Goal: Task Accomplishment & Management: Manage account settings

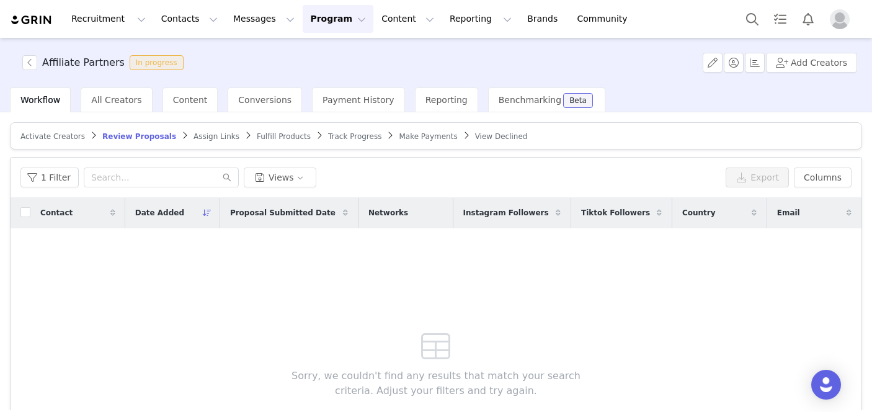
click at [203, 133] on span "Assign Links" at bounding box center [217, 136] width 46 height 9
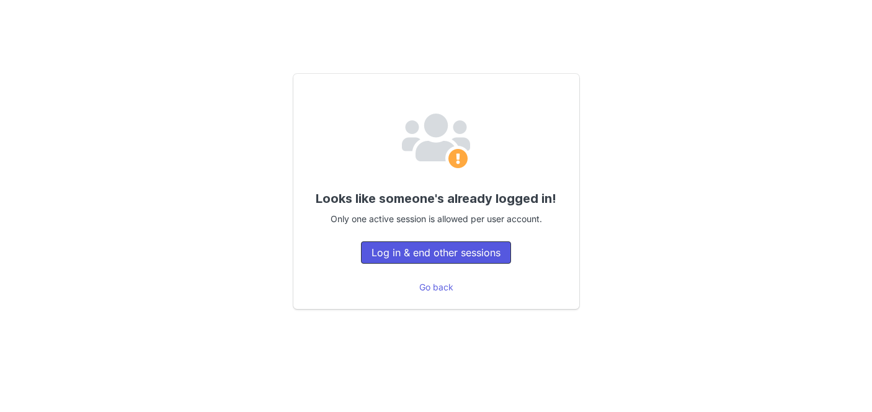
click at [396, 257] on button "Log in & end other sessions" at bounding box center [436, 252] width 150 height 22
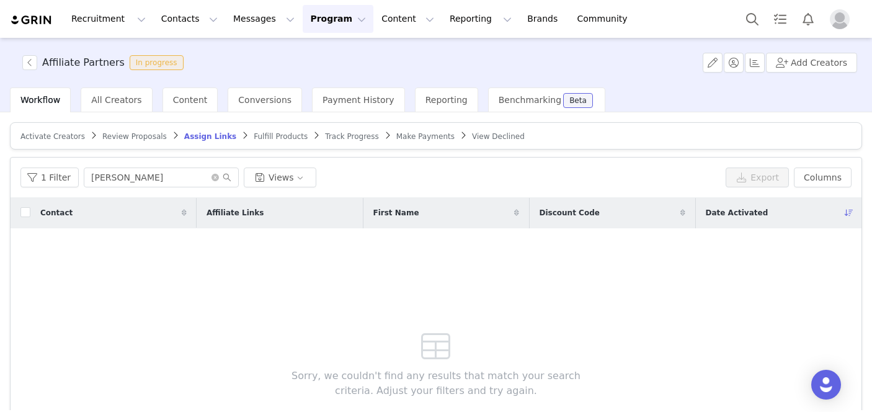
click at [254, 141] on article "Activate Creators Review Proposals Assign Links Fulfill Products Track Progress…" at bounding box center [436, 135] width 852 height 27
click at [254, 135] on span "Fulfill Products" at bounding box center [281, 136] width 54 height 9
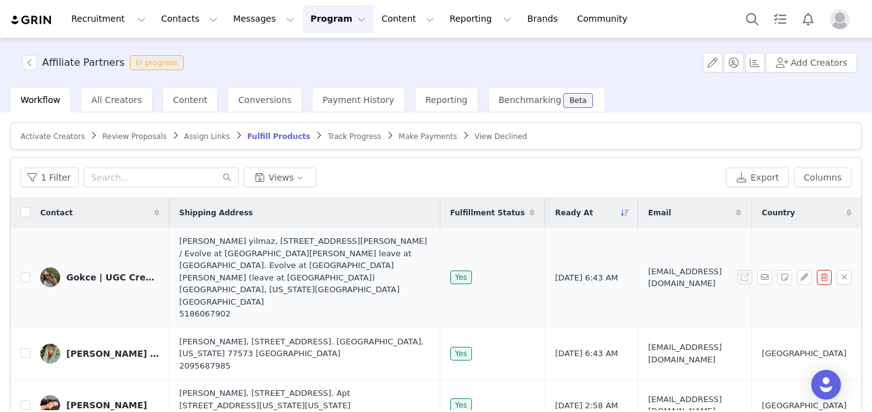
drag, startPoint x: 251, startPoint y: 278, endPoint x: 176, endPoint y: 238, distance: 85.5
click at [176, 238] on td "hanife gokce yilmaz, 245 E Morehouse ave / Evolve at Lake Norman leave at luxer…" at bounding box center [304, 278] width 270 height 100
click at [261, 137] on span "Fulfill Products" at bounding box center [278, 136] width 63 height 9
click at [211, 133] on span "Assign Links" at bounding box center [207, 136] width 46 height 9
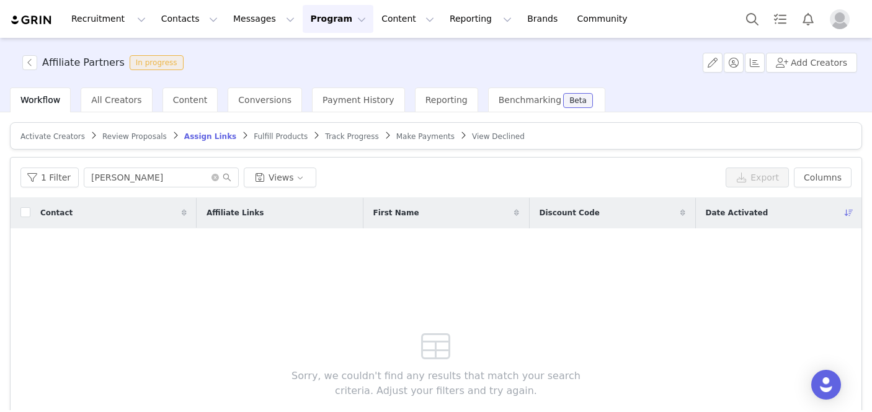
click at [135, 139] on span "Review Proposals" at bounding box center [134, 136] width 65 height 9
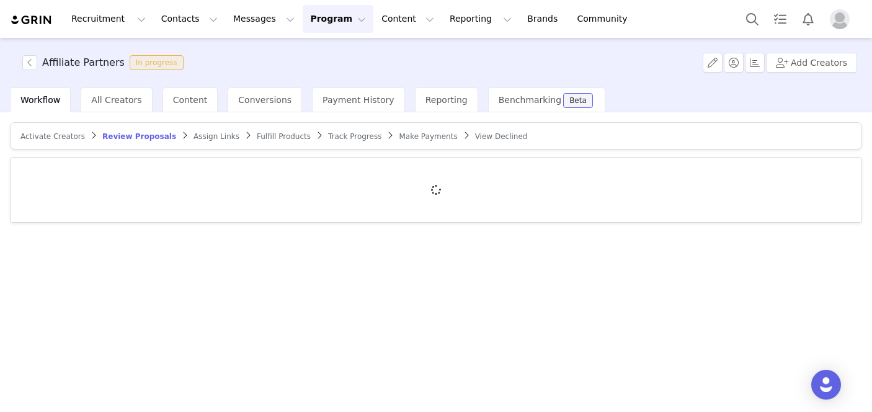
click at [213, 136] on span "Assign Links" at bounding box center [217, 136] width 46 height 9
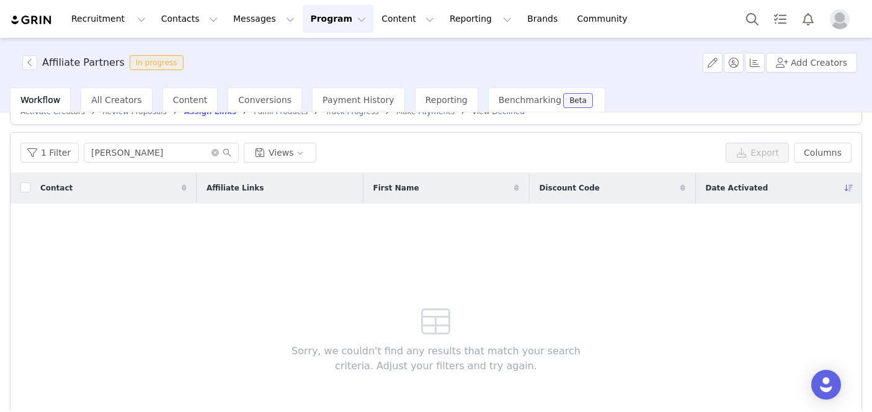
scroll to position [19, 0]
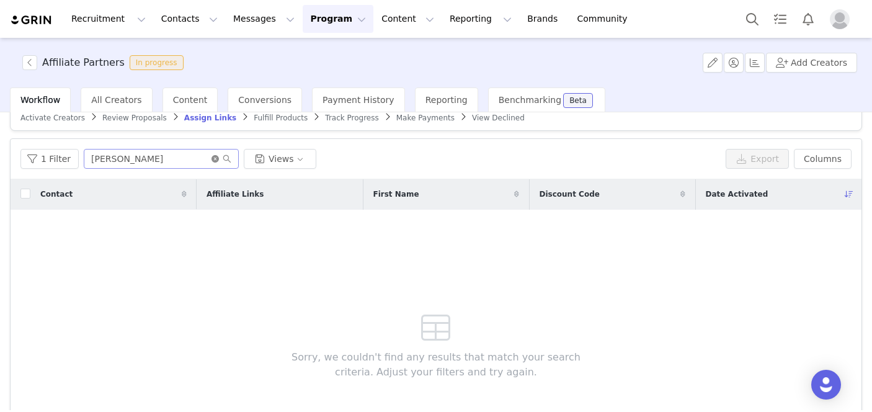
click at [212, 159] on icon "icon: close-circle" at bounding box center [214, 158] width 7 height 7
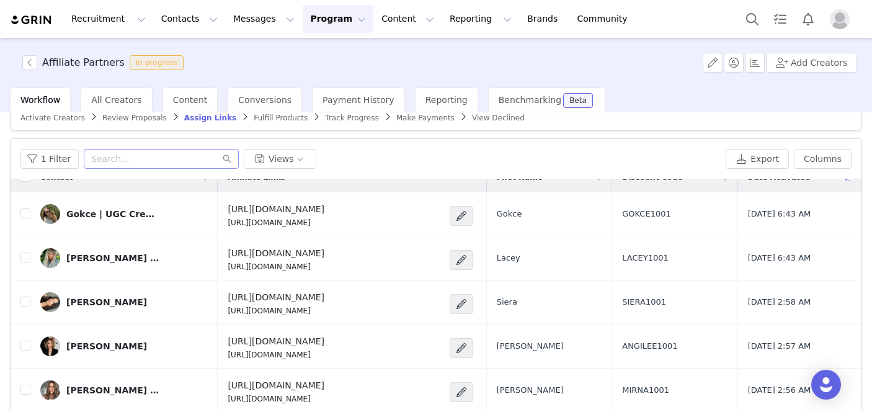
scroll to position [10, 0]
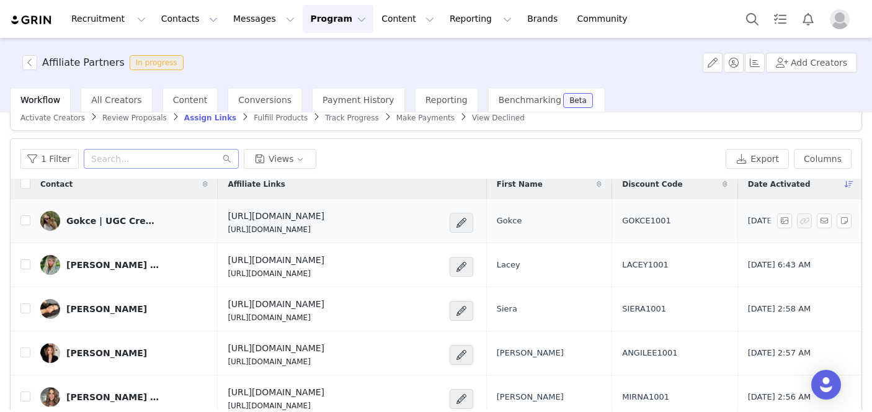
click at [630, 234] on td "GOKCE1001" at bounding box center [675, 221] width 126 height 44
drag, startPoint x: 659, startPoint y: 218, endPoint x: 612, endPoint y: 218, distance: 46.5
click at [612, 218] on td "GOKCE1001" at bounding box center [675, 221] width 126 height 44
drag, startPoint x: 669, startPoint y: 214, endPoint x: 605, endPoint y: 214, distance: 63.3
click at [612, 214] on td "GOKCE1001" at bounding box center [675, 221] width 126 height 44
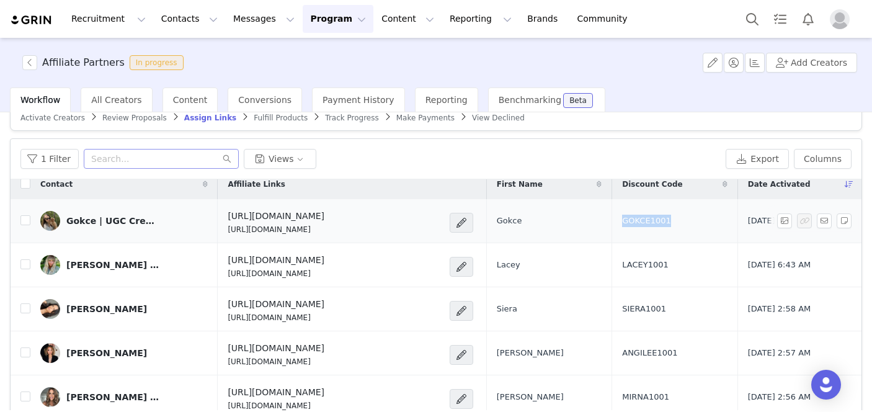
drag, startPoint x: 667, startPoint y: 220, endPoint x: 606, endPoint y: 220, distance: 61.4
click at [612, 220] on td "GOKCE1001" at bounding box center [675, 221] width 126 height 44
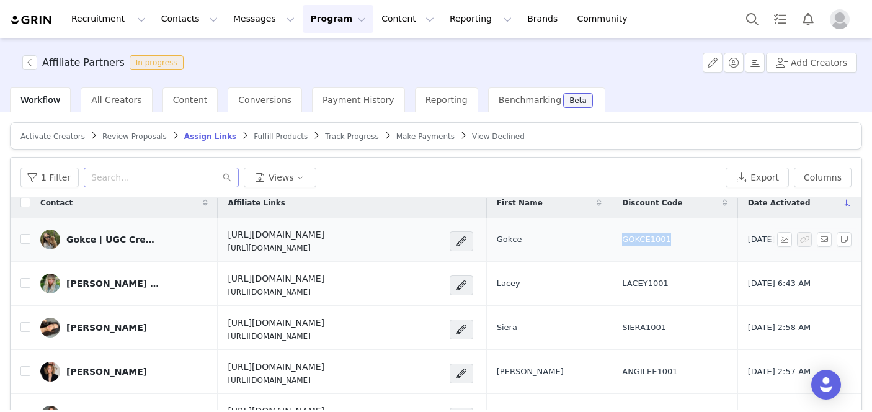
scroll to position [0, 0]
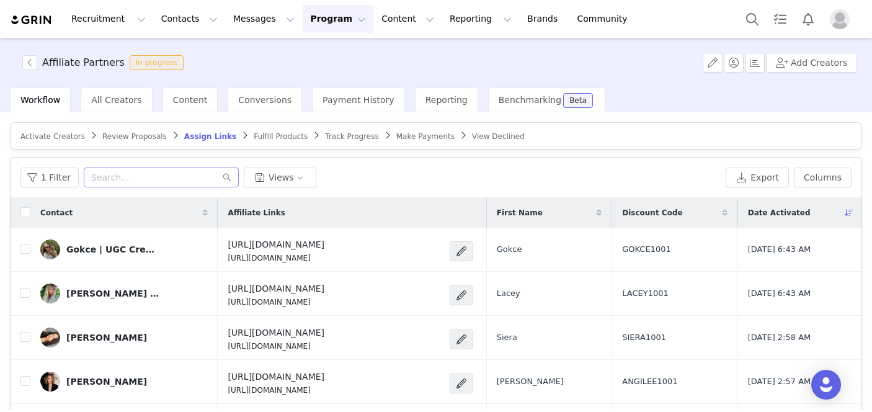
click at [280, 135] on span "Fulfill Products" at bounding box center [281, 136] width 54 height 9
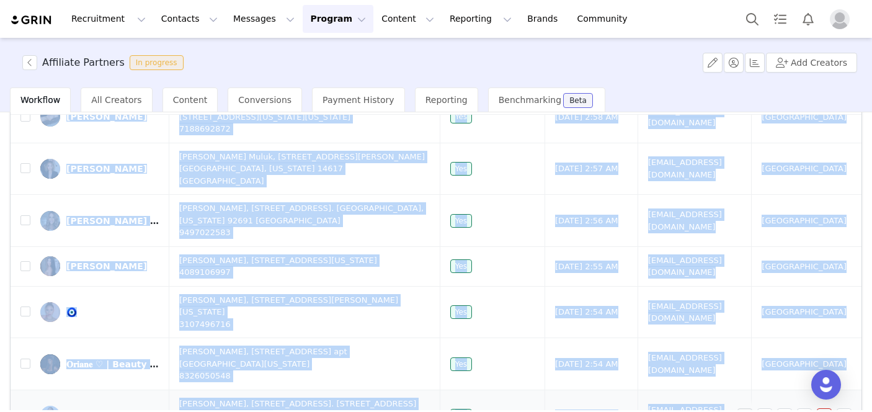
scroll to position [254, 0]
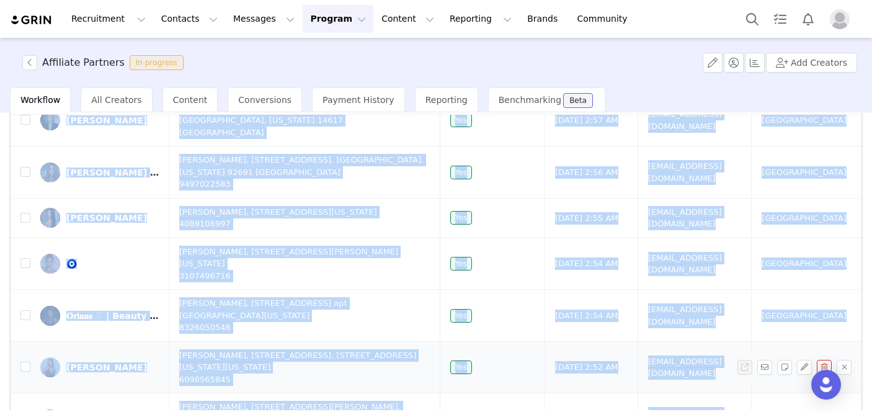
drag, startPoint x: 41, startPoint y: 232, endPoint x: 603, endPoint y: 321, distance: 569.0
click at [385, 16] on button "Content Content" at bounding box center [408, 19] width 68 height 28
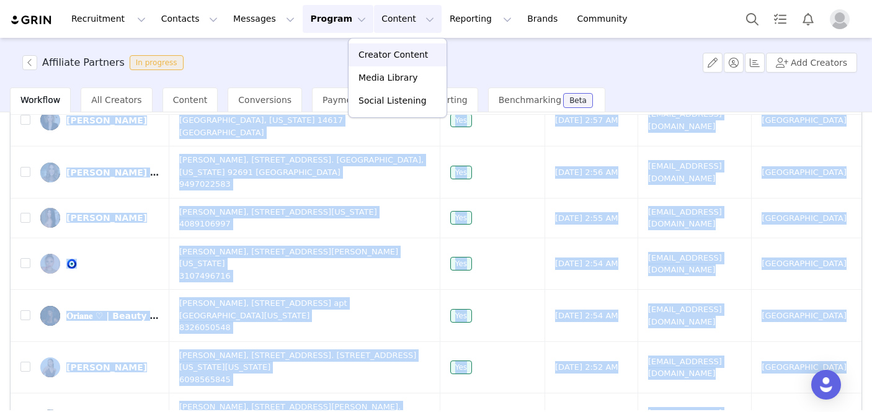
click at [387, 50] on p "Creator Content" at bounding box center [392, 54] width 69 height 13
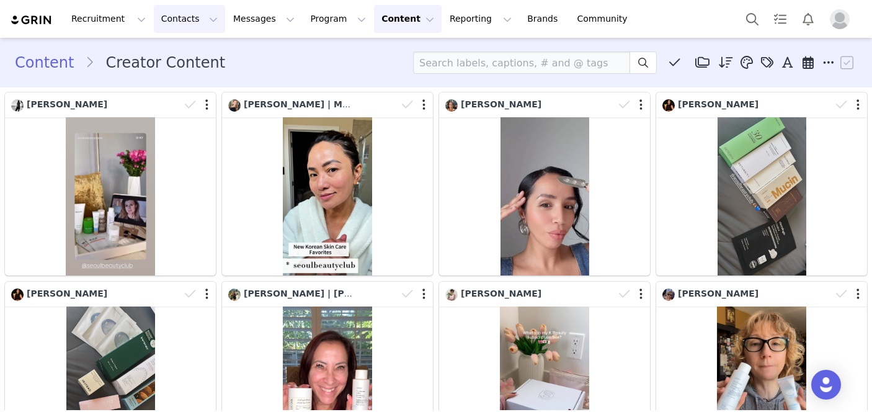
click at [181, 7] on button "Contacts Contacts" at bounding box center [189, 19] width 71 height 28
click at [185, 56] on p "Creators" at bounding box center [173, 54] width 37 height 13
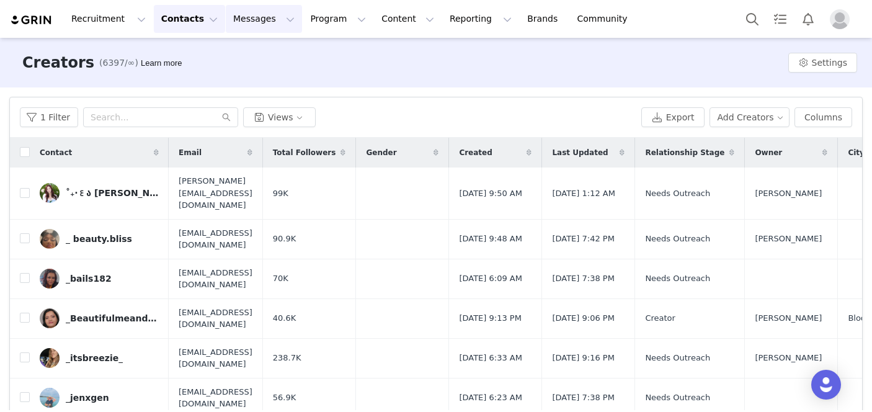
click at [275, 25] on button "Messages Messages" at bounding box center [264, 19] width 76 height 28
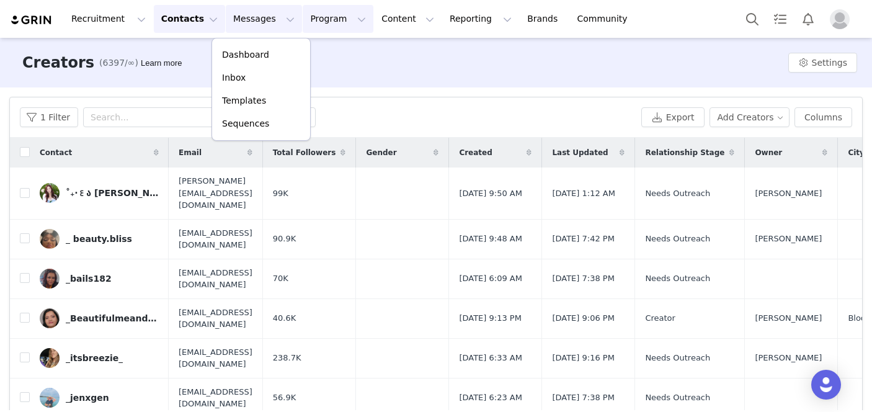
click at [303, 24] on button "Program Program" at bounding box center [338, 19] width 71 height 28
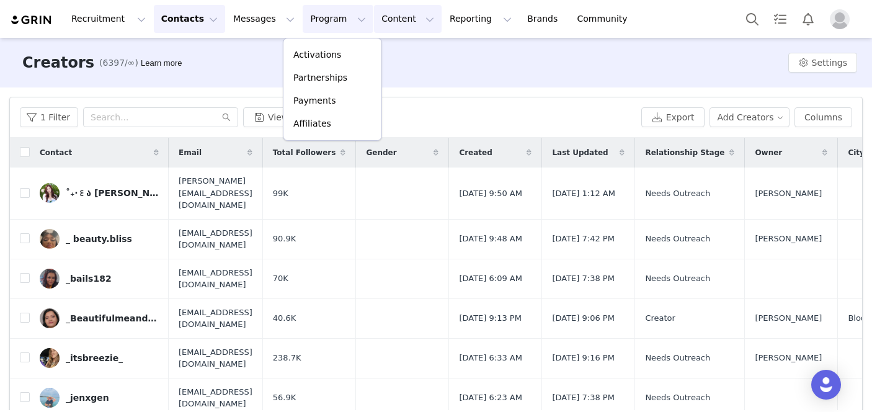
click at [384, 17] on button "Content Content" at bounding box center [408, 19] width 68 height 28
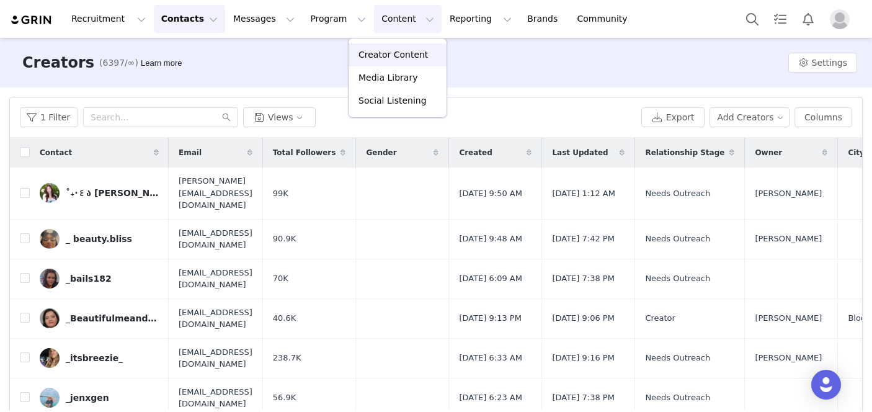
click at [384, 46] on link "Creator Content" at bounding box center [398, 54] width 98 height 23
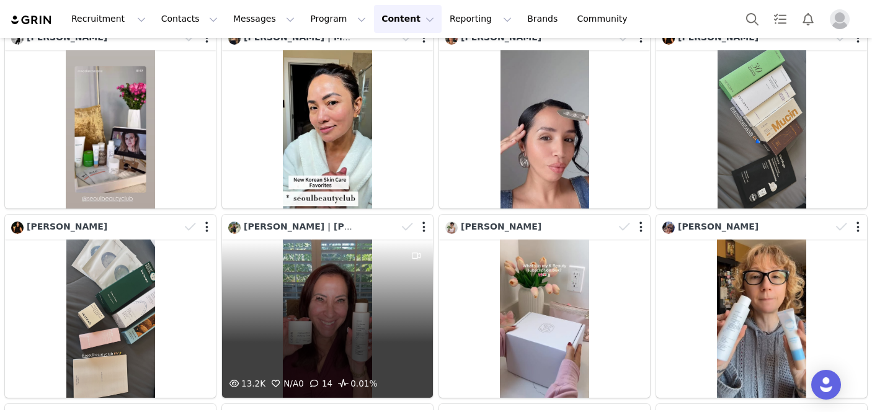
scroll to position [60, 0]
